Goal: Task Accomplishment & Management: Use online tool/utility

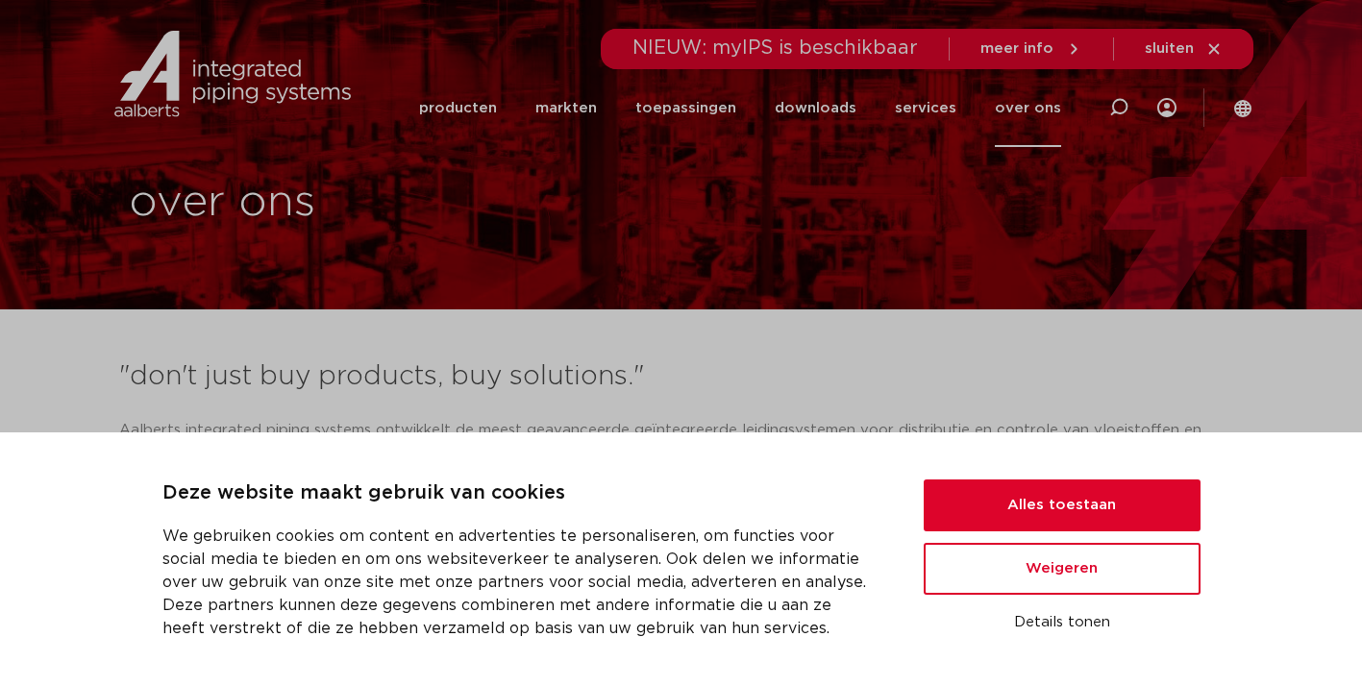
click at [247, 93] on img at bounding box center [233, 74] width 246 height 87
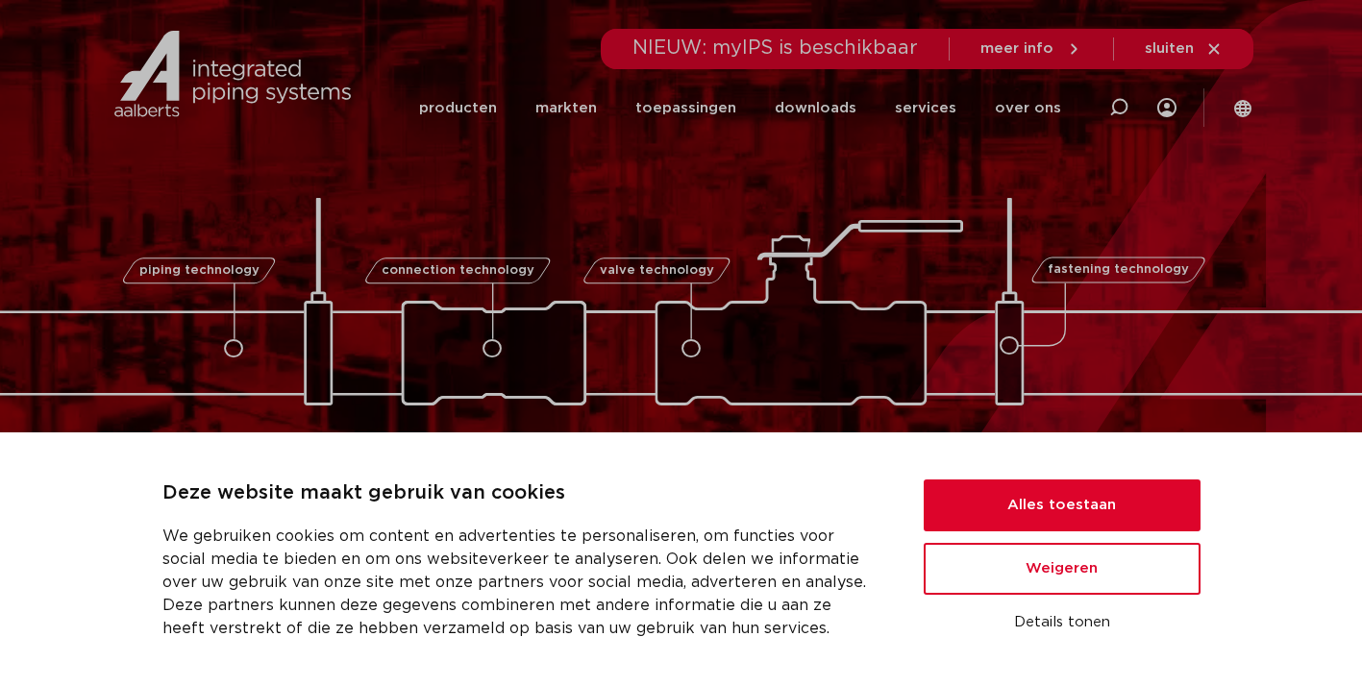
click at [480, 103] on link "producten" at bounding box center [458, 108] width 78 height 78
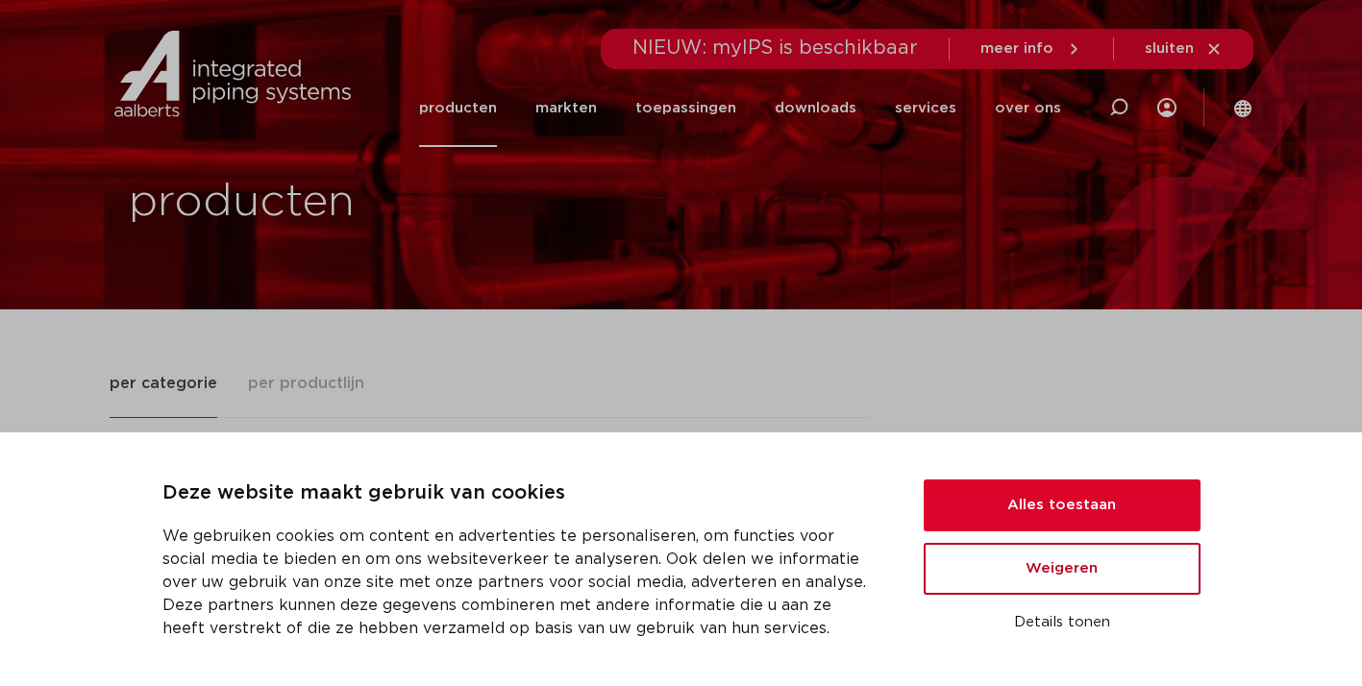
click at [1060, 582] on button "Weigeren" at bounding box center [1062, 569] width 277 height 52
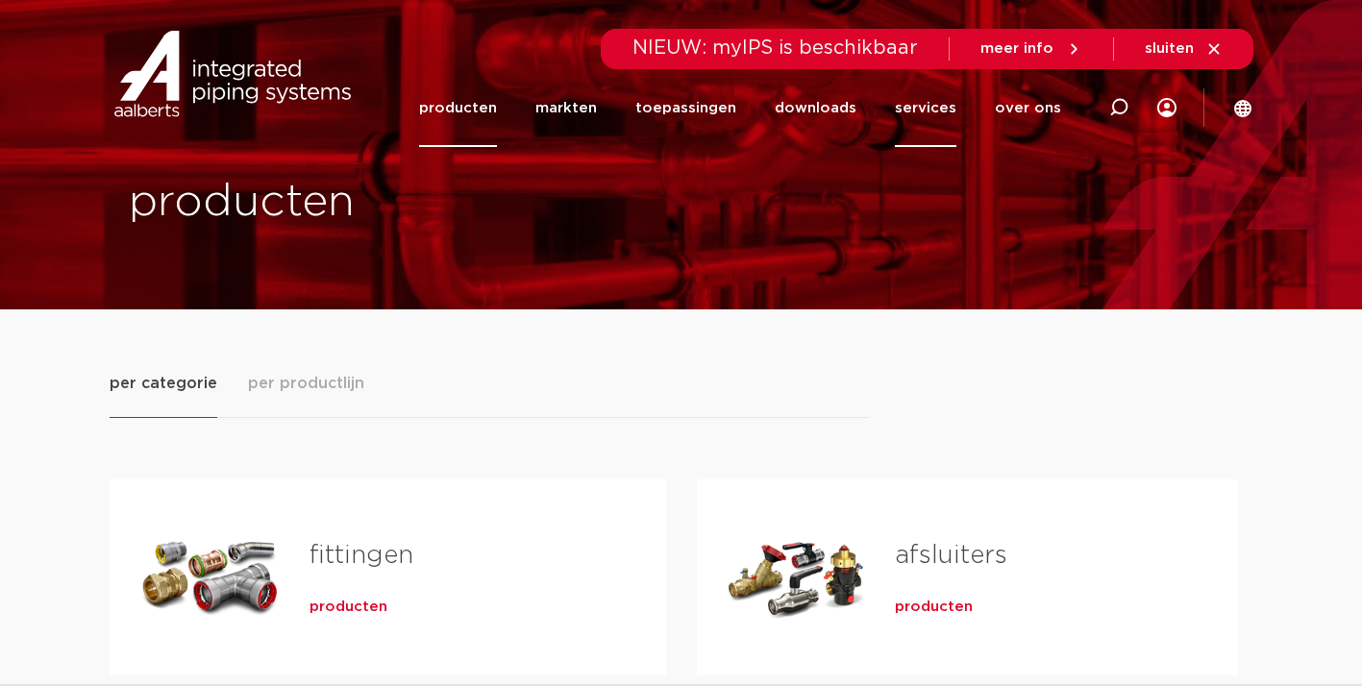
click at [929, 113] on link "services" at bounding box center [926, 108] width 62 height 78
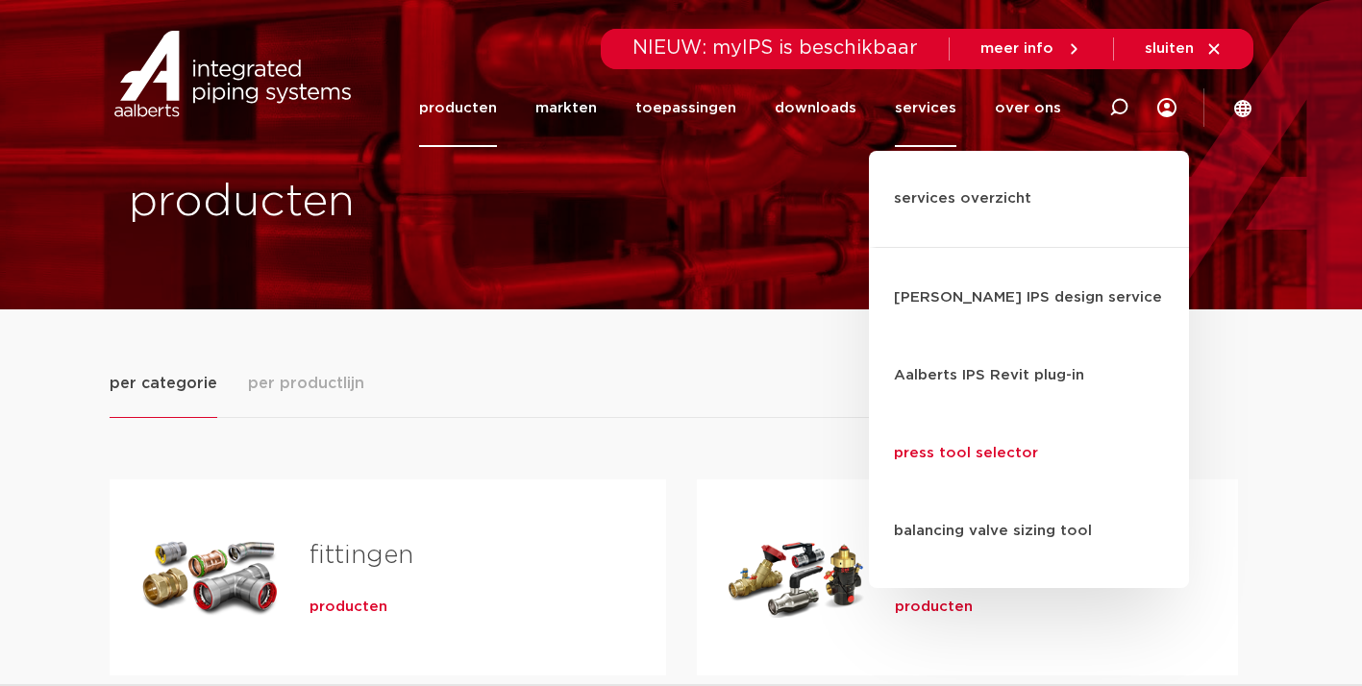
click at [959, 415] on link "press tool selector" at bounding box center [1029, 454] width 320 height 78
